Goal: Task Accomplishment & Management: Use online tool/utility

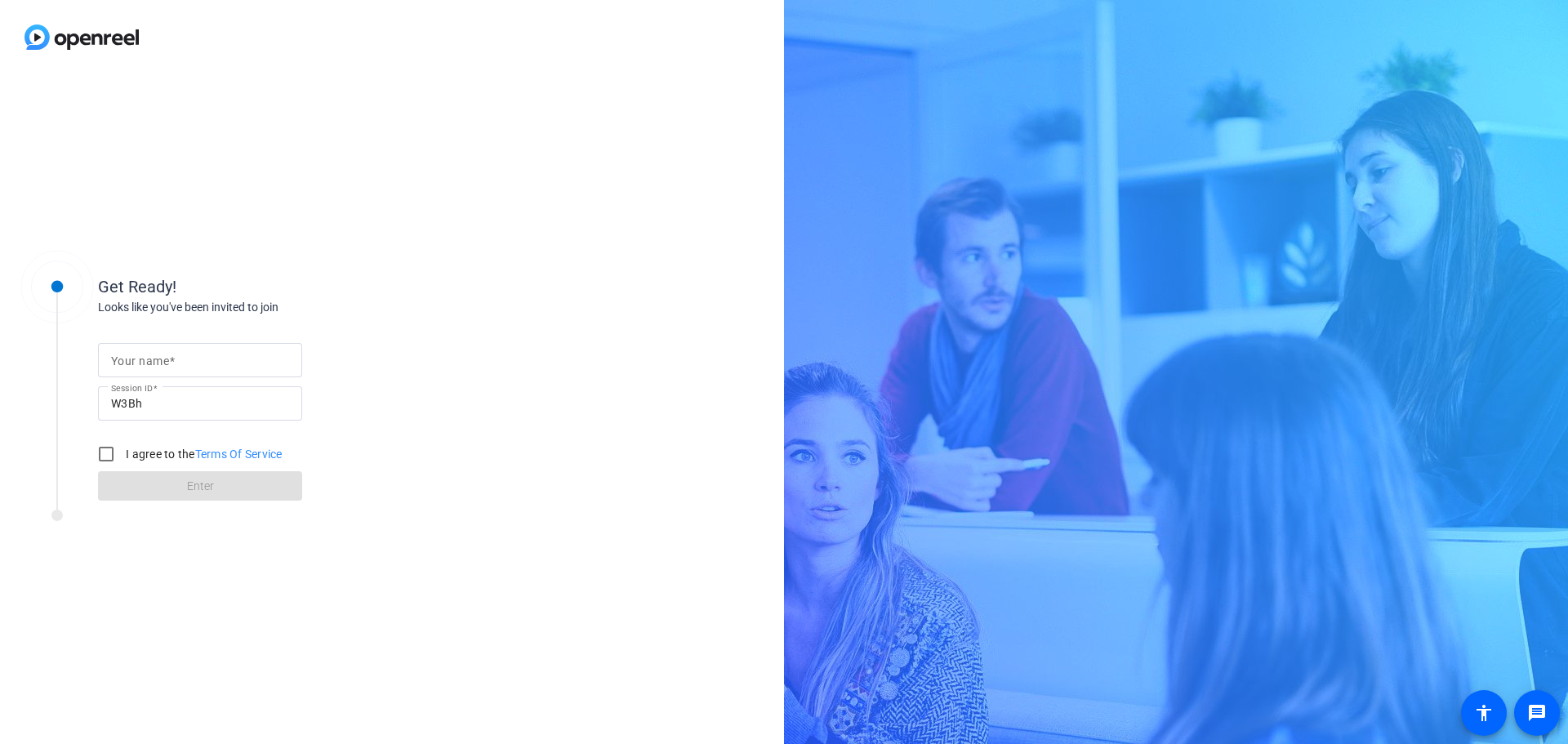
click at [189, 364] on input "Your name" at bounding box center [200, 360] width 178 height 20
type input "[PERSON_NAME]"
click at [109, 460] on input "I agree to the Terms Of Service" at bounding box center [106, 454] width 32 height 32
checkbox input "true"
click at [175, 486] on span at bounding box center [200, 486] width 204 height 39
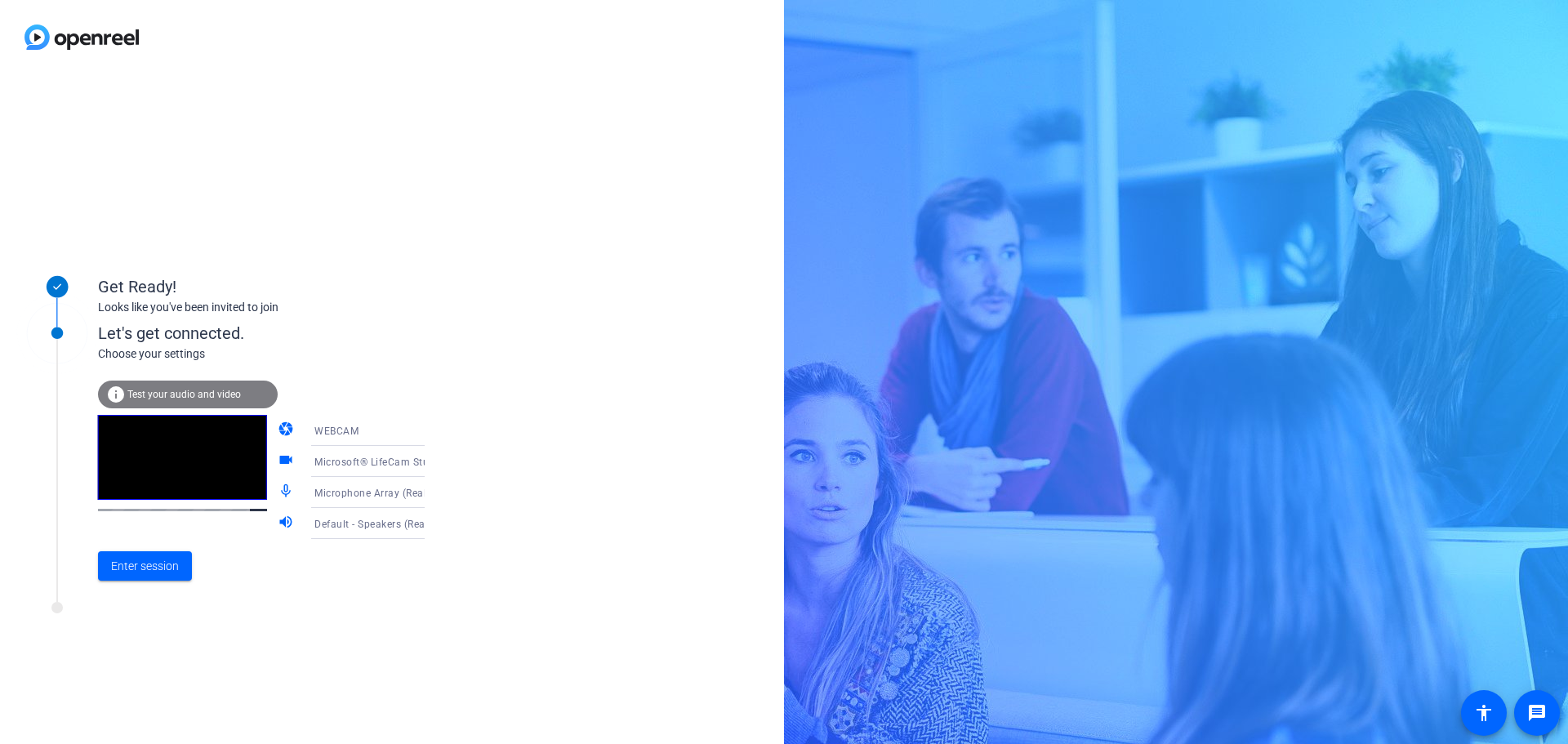
click at [431, 494] on icon at bounding box center [441, 492] width 20 height 20
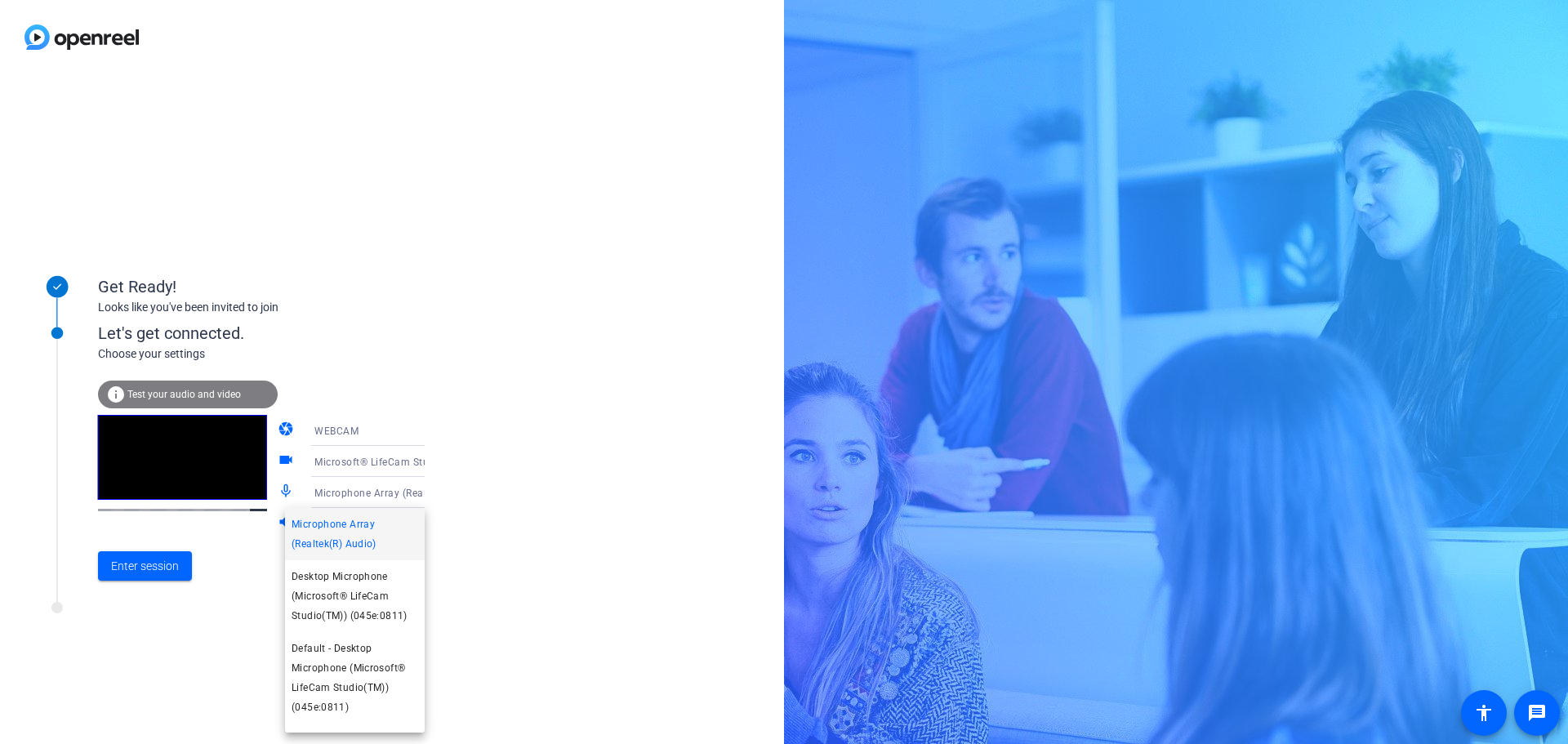
click at [540, 536] on div at bounding box center [784, 372] width 1568 height 744
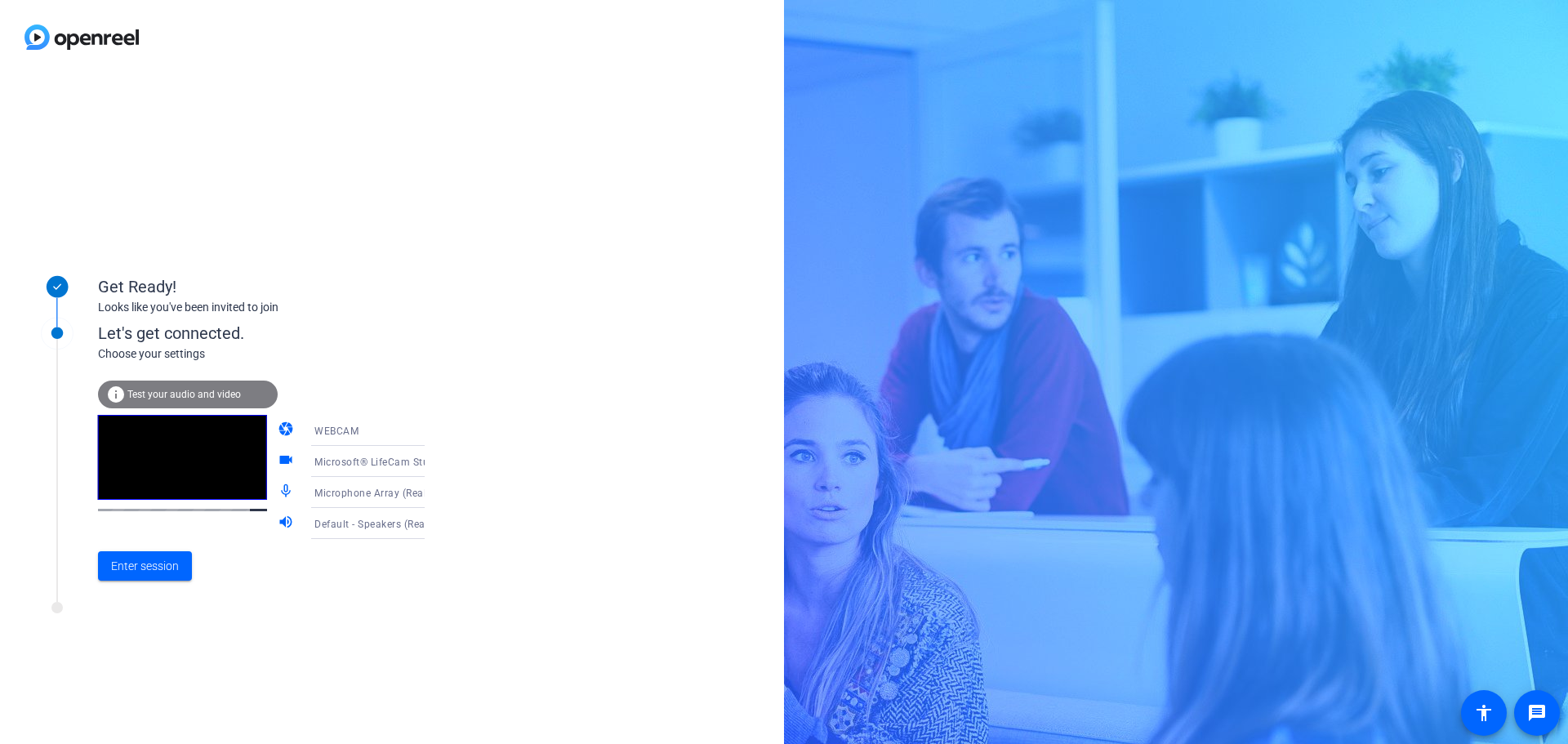
click at [192, 395] on span "Test your audio and video" at bounding box center [184, 394] width 114 height 12
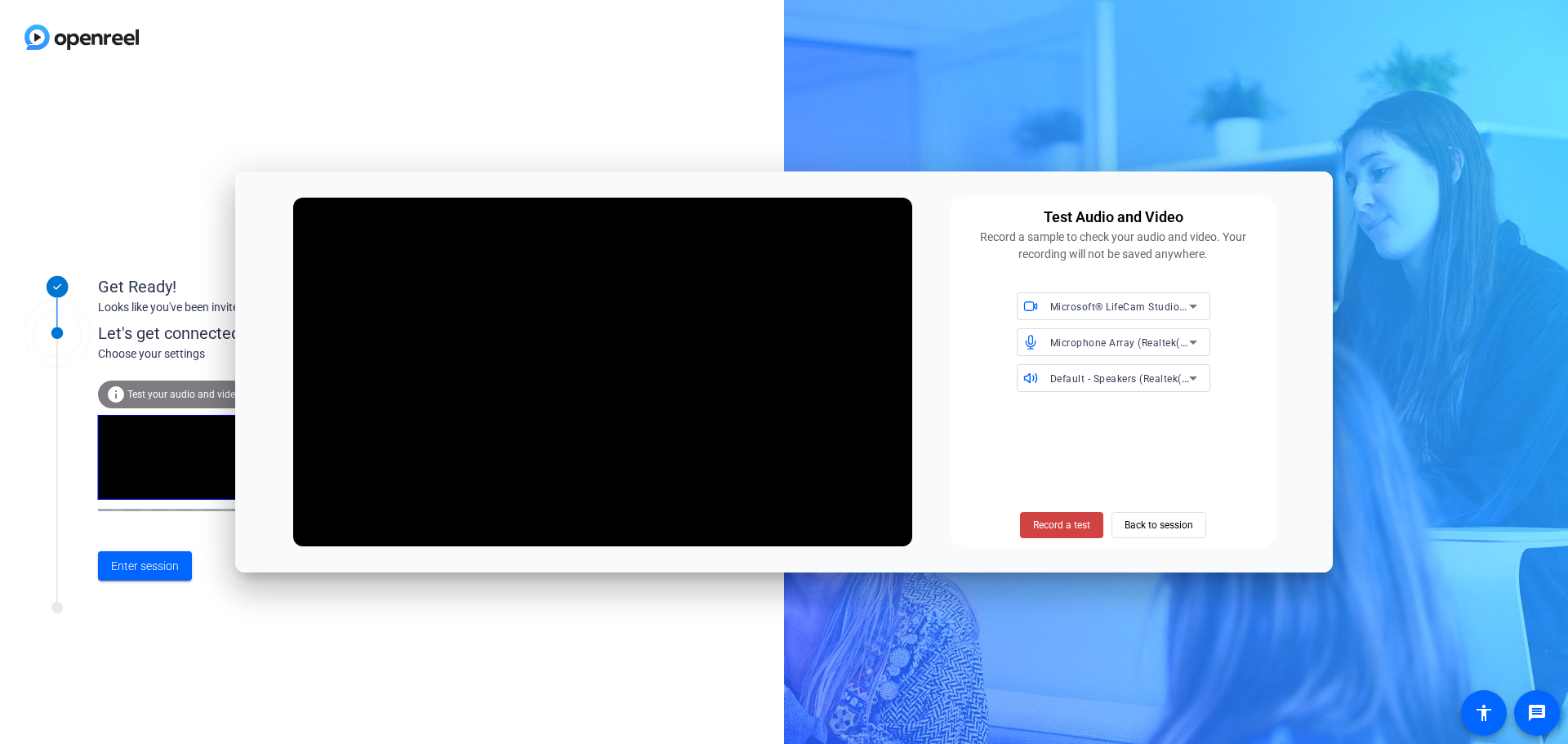
click at [584, 137] on div "Get Ready! Looks like you've been invited to join Let's get connected. Choose y…" at bounding box center [391, 409] width 784 height 670
click at [1177, 521] on span "Back to session" at bounding box center [1159, 525] width 69 height 31
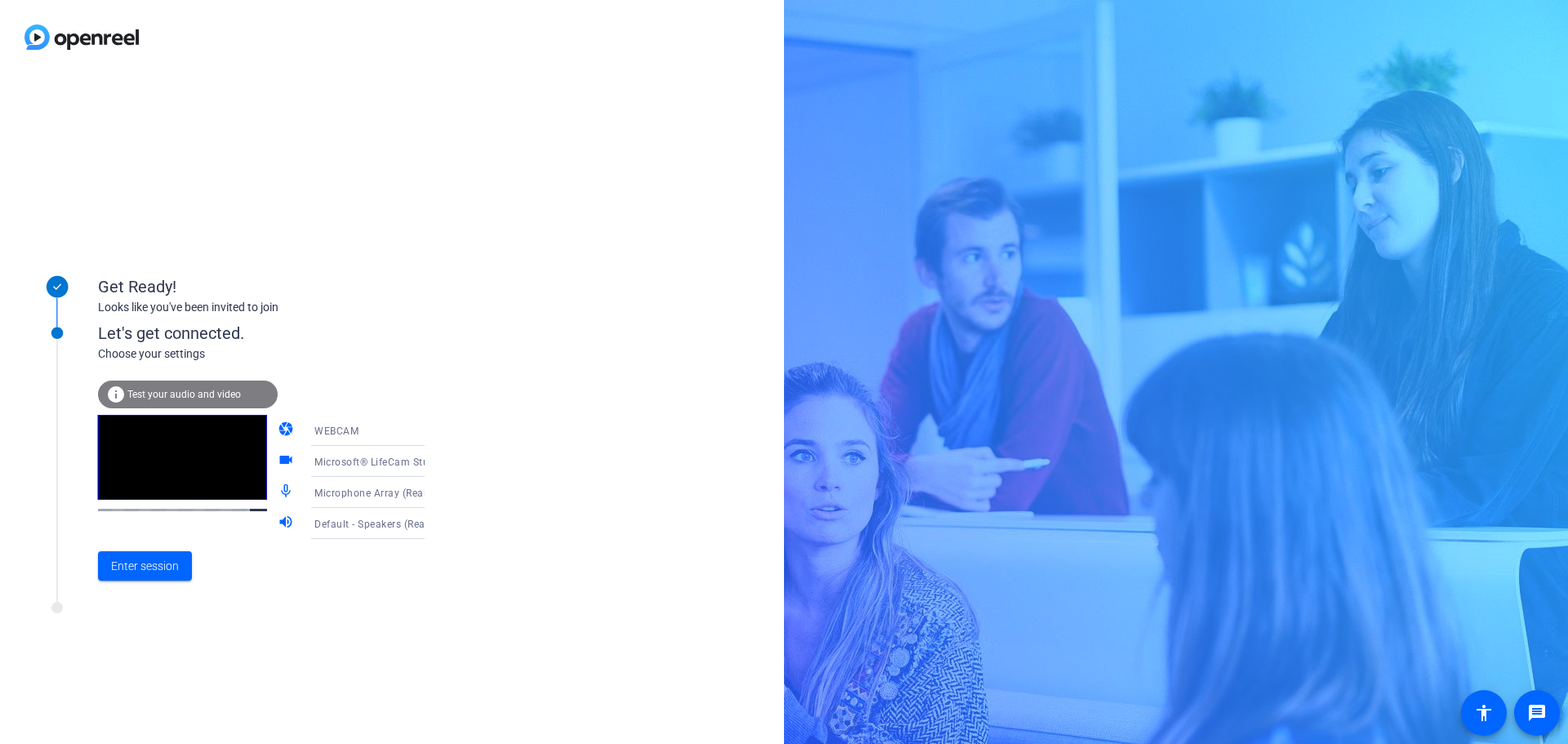
click at [431, 493] on icon at bounding box center [441, 492] width 20 height 20
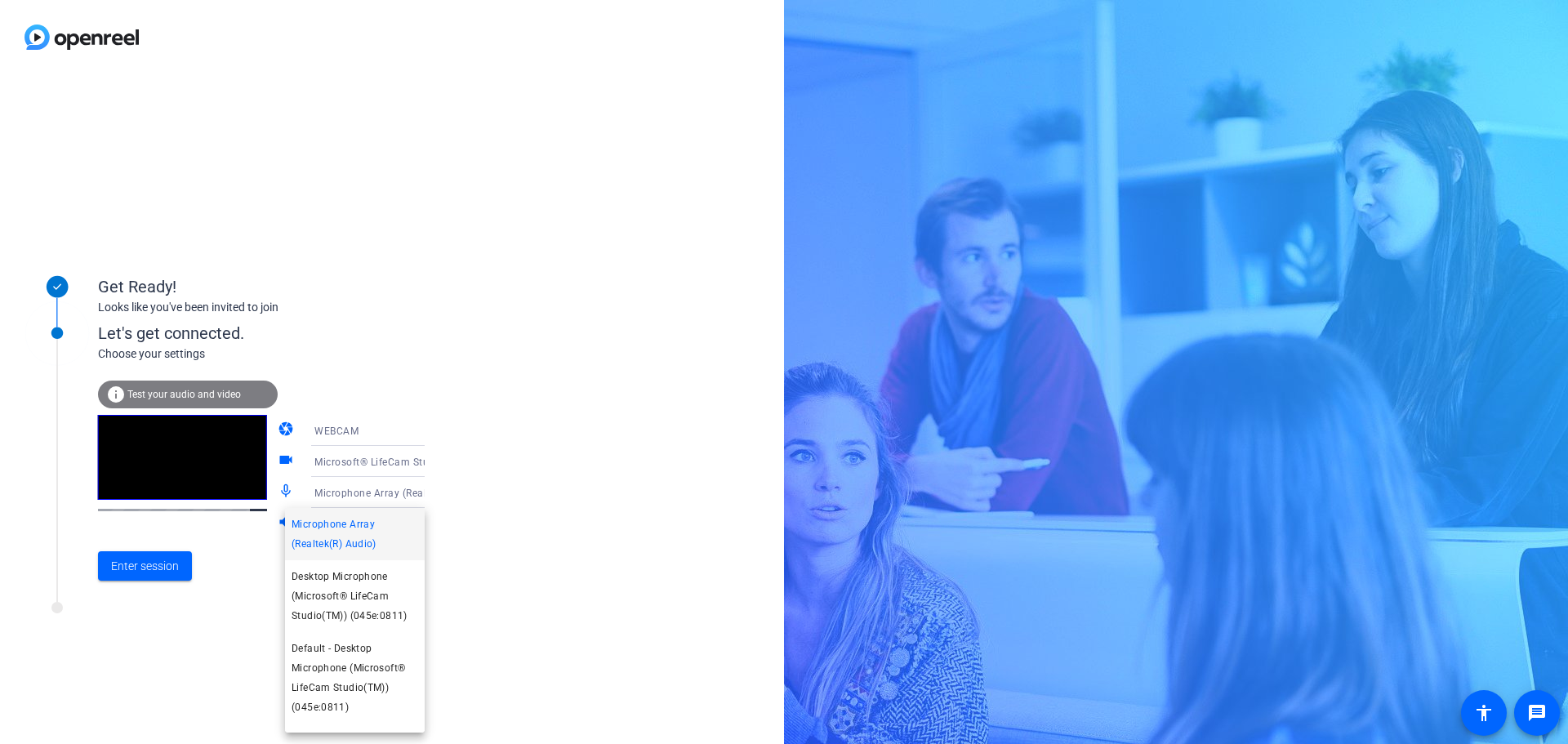
click at [160, 565] on div at bounding box center [784, 372] width 1568 height 744
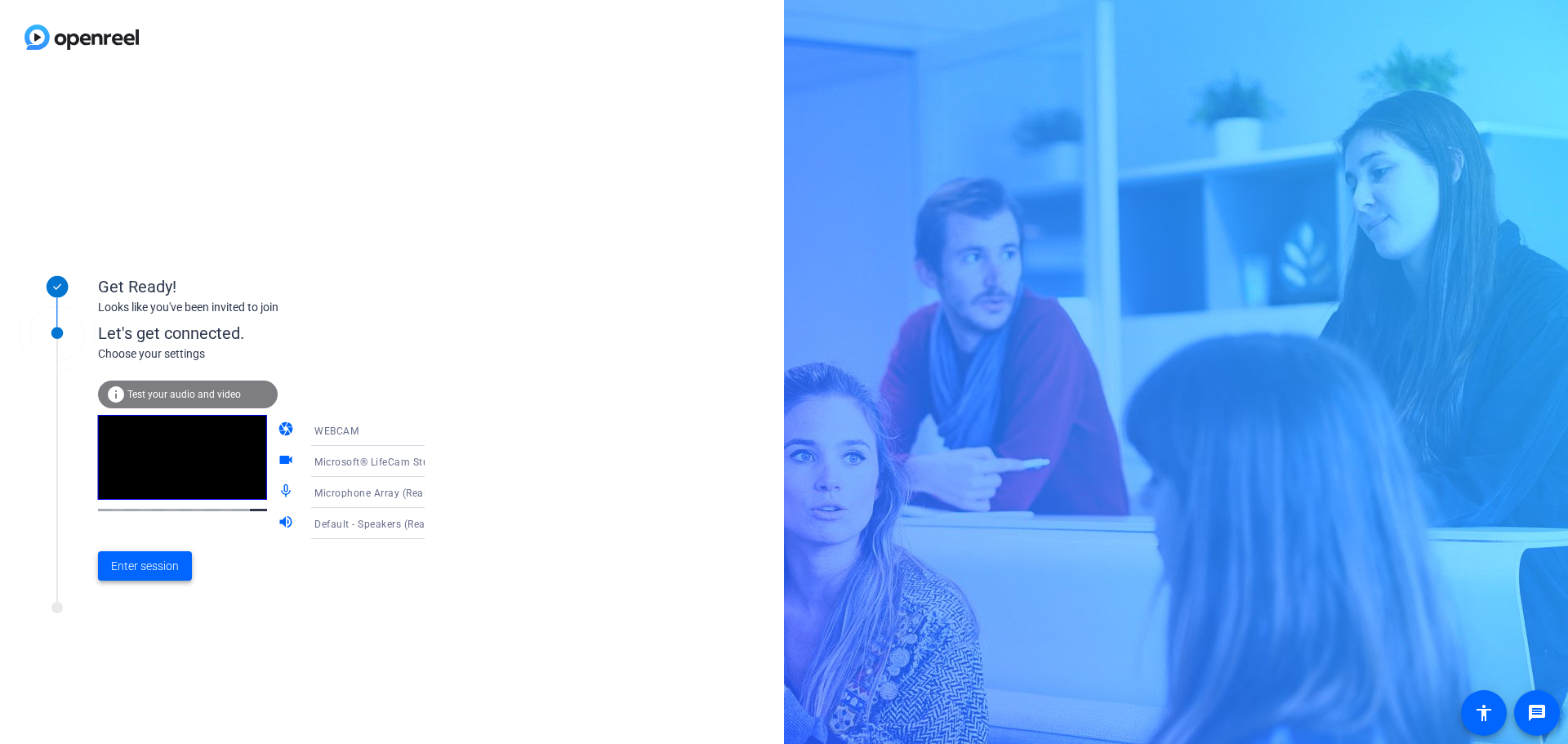
click at [160, 565] on span "Enter session" at bounding box center [145, 566] width 68 height 17
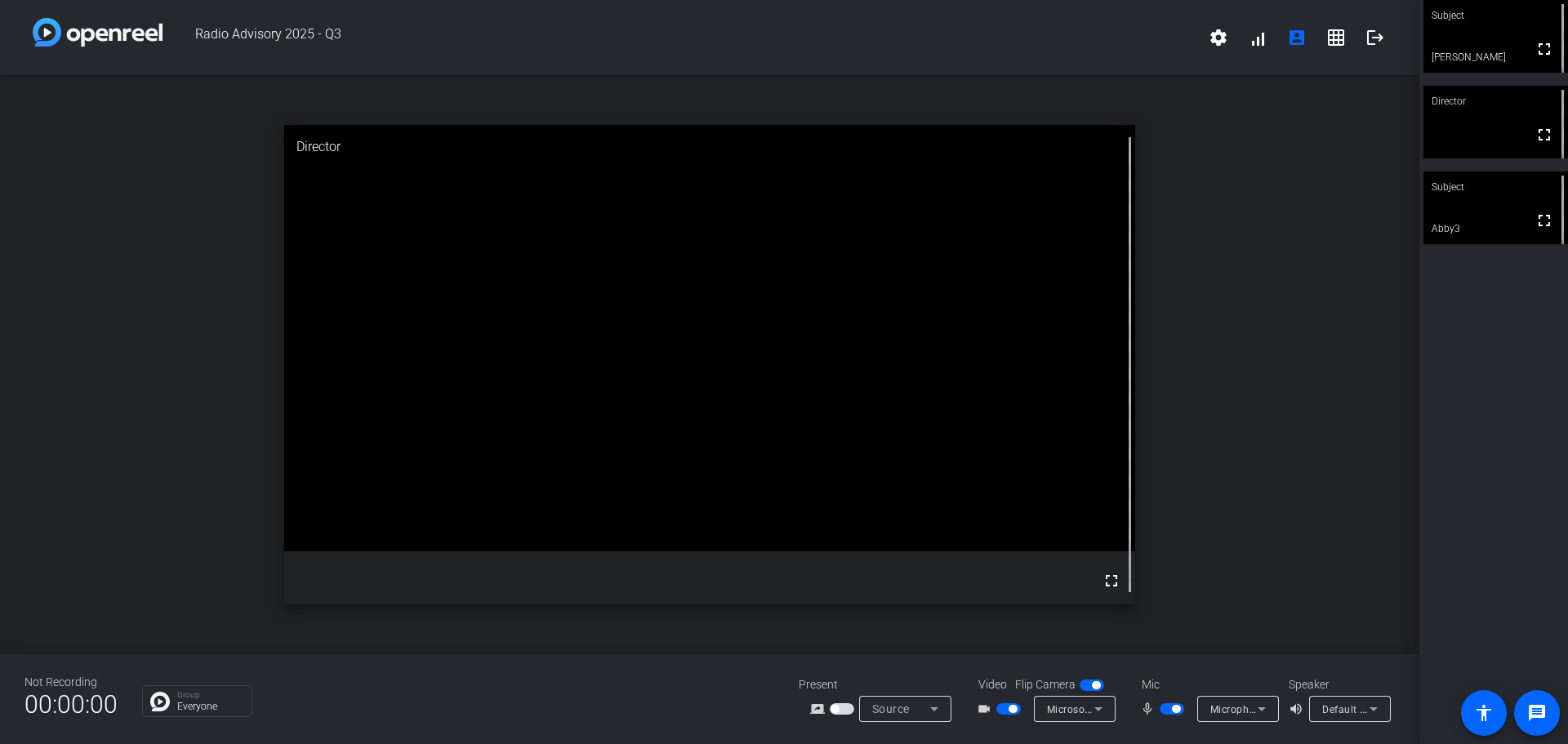
click at [1504, 338] on div "Subject fullscreen [PERSON_NAME] Director fullscreen Subject fullscreen Abby3" at bounding box center [1494, 372] width 149 height 744
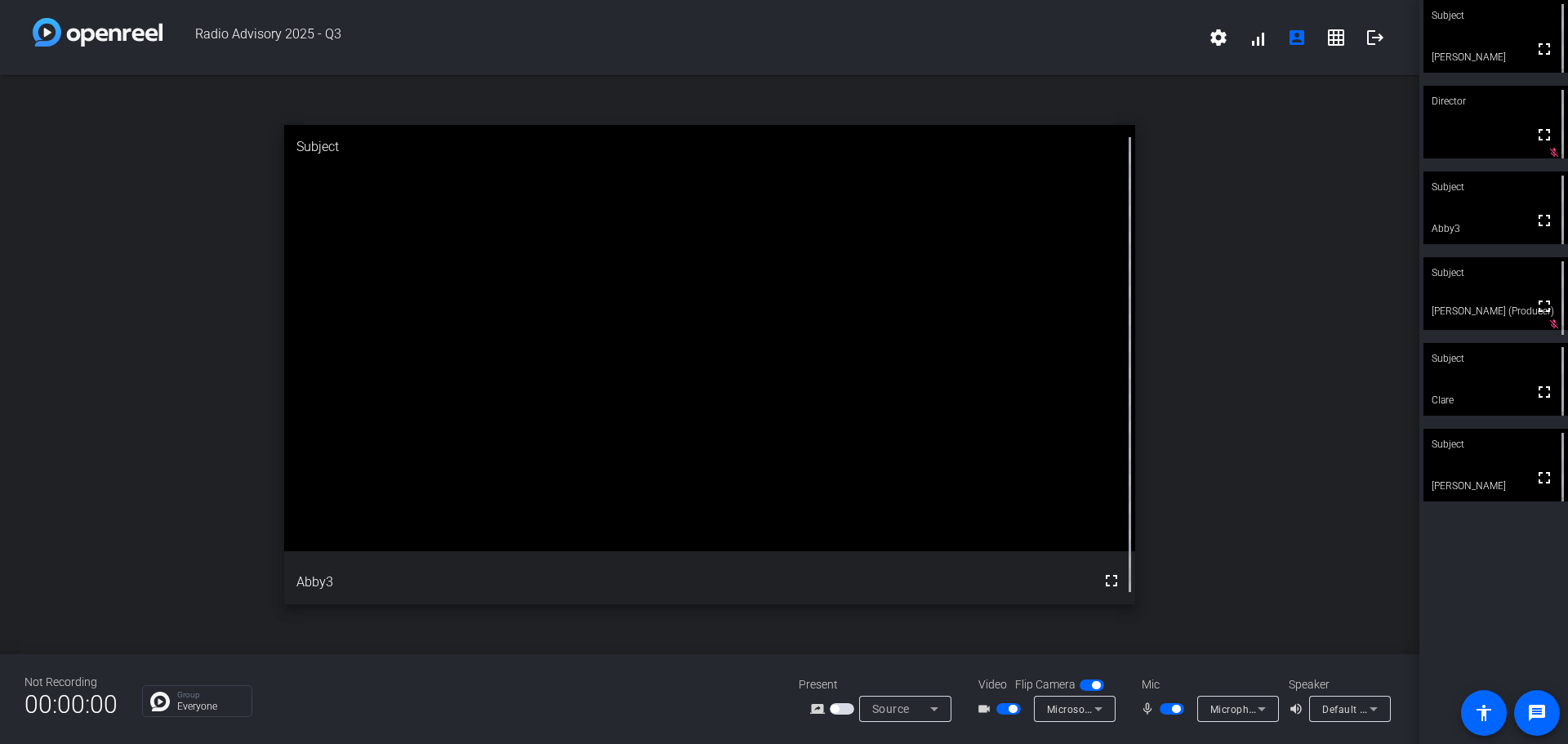
click at [1277, 317] on div "open_in_new Subject fullscreen Abby3" at bounding box center [709, 364] width 1419 height 579
click at [1358, 708] on span "Default - Speakers (Realtek(R) Audio)" at bounding box center [1409, 708] width 176 height 13
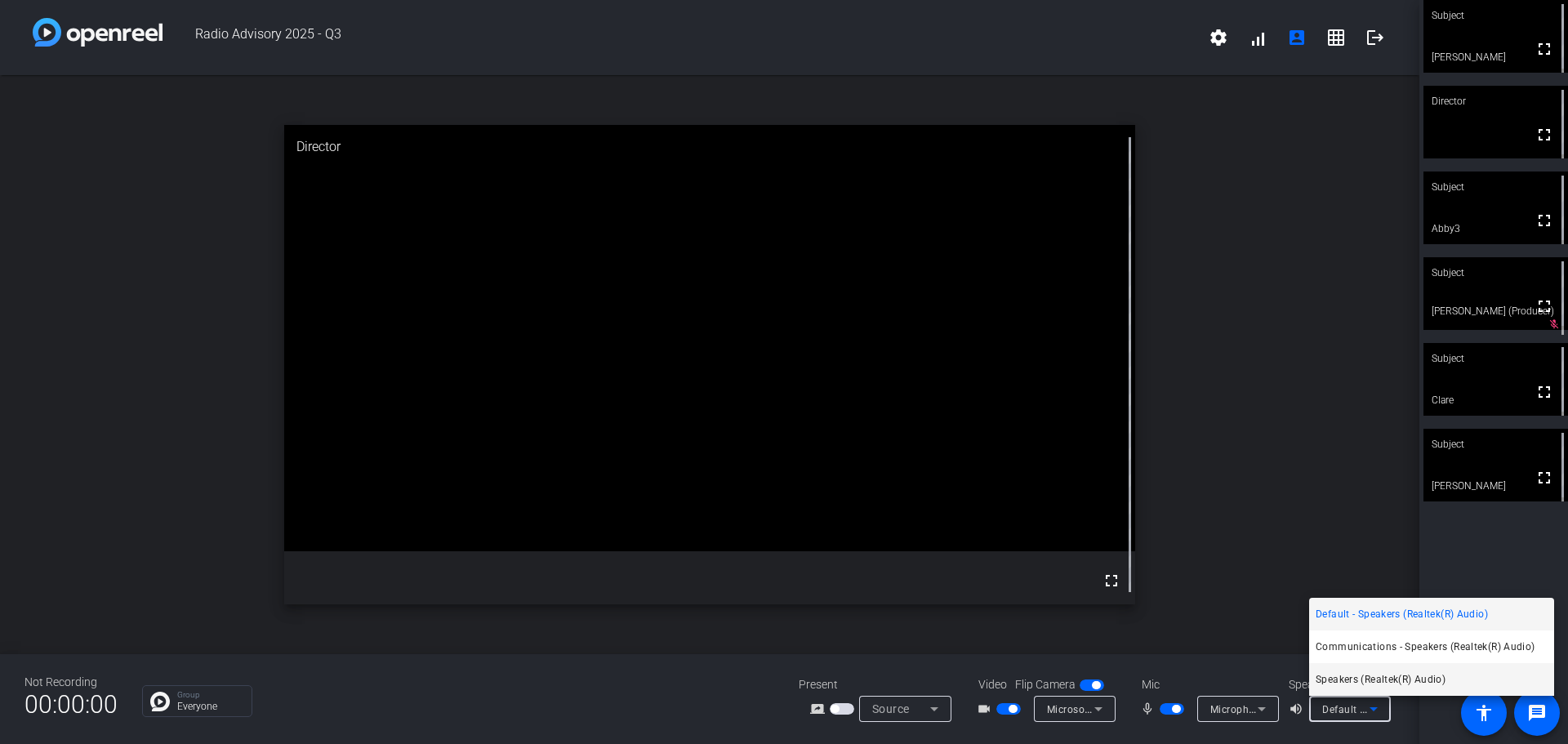
click at [1369, 672] on span "Speakers (Realtek(R) Audio)" at bounding box center [1380, 680] width 130 height 20
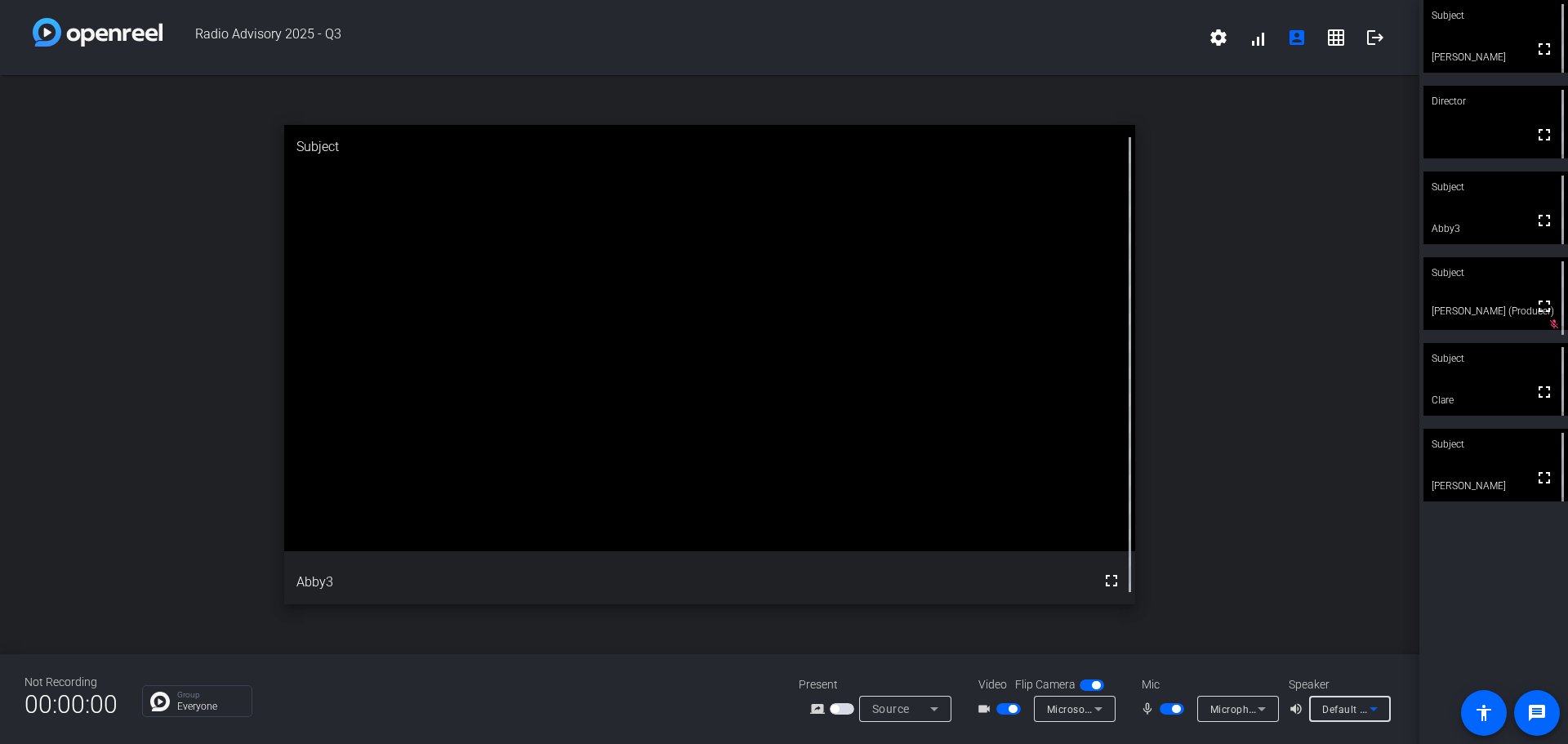
click at [1376, 709] on icon at bounding box center [1373, 709] width 8 height 4
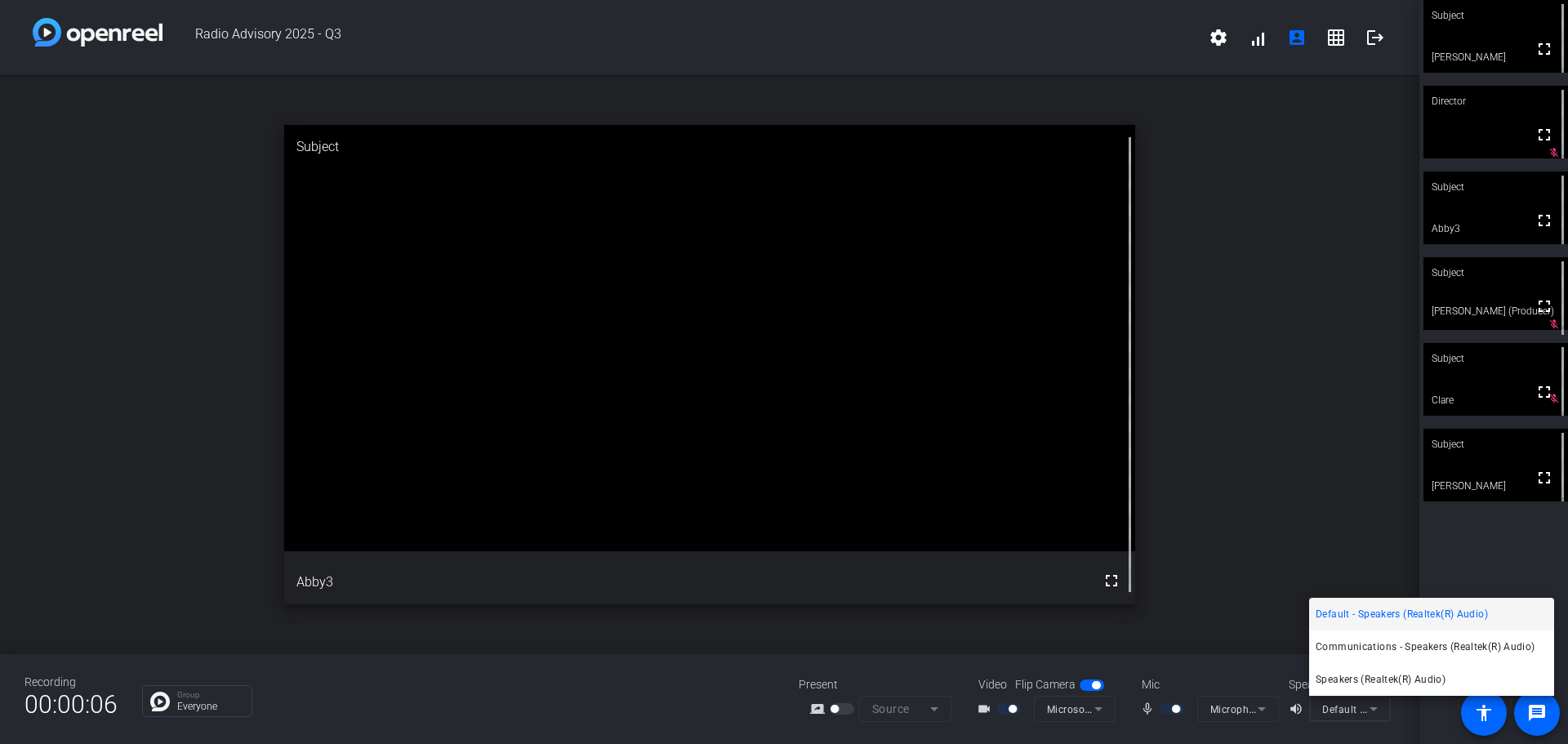
click at [1279, 432] on div at bounding box center [784, 372] width 1568 height 744
